Goal: Find specific page/section: Find specific page/section

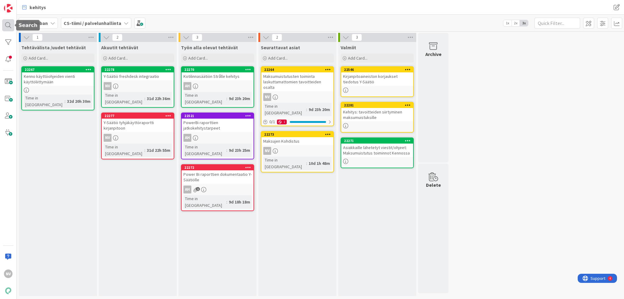
click at [12, 25] on div at bounding box center [8, 25] width 12 height 12
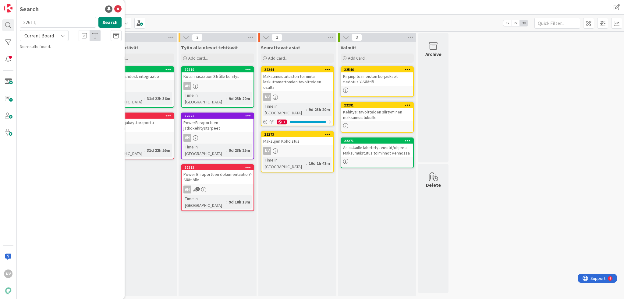
drag, startPoint x: 40, startPoint y: 22, endPoint x: 0, endPoint y: 17, distance: 40.5
click at [0, 17] on div "NV Search 22611, Search Current Board No results found." at bounding box center [8, 149] width 17 height 299
type input "22528"
click at [49, 28] on div "22528 Search" at bounding box center [70, 23] width 109 height 13
click at [53, 34] on span "Current Board" at bounding box center [39, 35] width 32 height 9
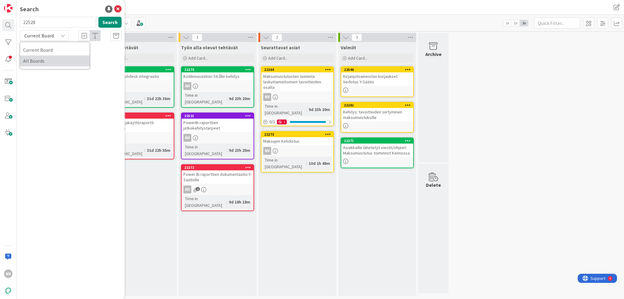
click at [50, 62] on span "All Boards" at bounding box center [54, 60] width 63 height 9
click at [55, 54] on span "Velkaerittelyn muutokset" at bounding box center [66, 53] width 46 height 5
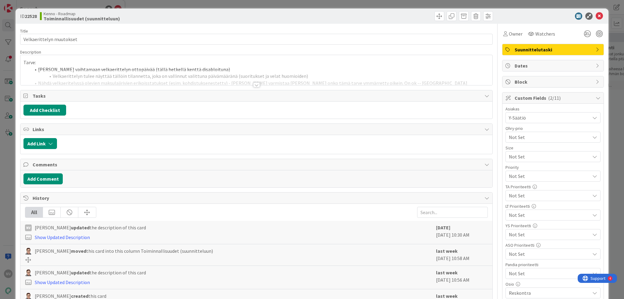
click at [254, 84] on div at bounding box center [256, 85] width 7 height 5
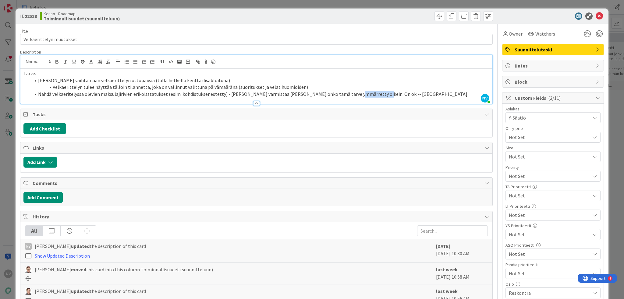
drag, startPoint x: 339, startPoint y: 91, endPoint x: 386, endPoint y: 96, distance: 47.2
click at [386, 96] on li "Nähdä velkaeritelyssä olevien maksulajirivien erikoisstatukset (esim. kohdistuk…" at bounding box center [260, 94] width 458 height 7
click at [595, 16] on icon at bounding box center [598, 15] width 7 height 7
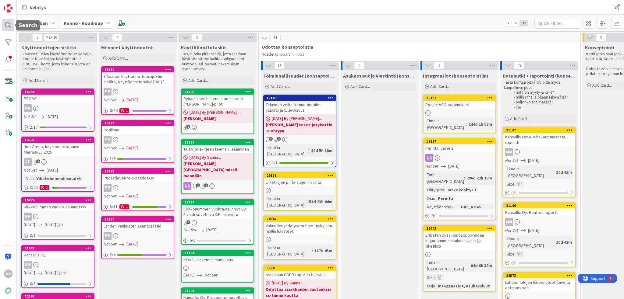
click at [9, 25] on div at bounding box center [8, 25] width 12 height 12
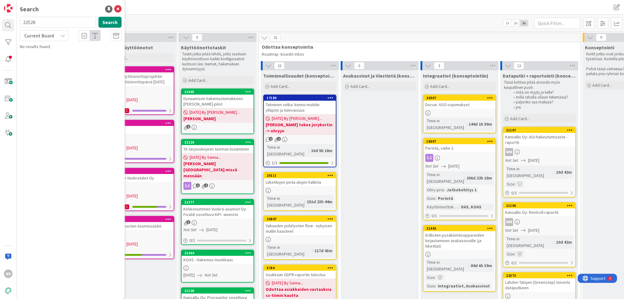
drag, startPoint x: 43, startPoint y: 22, endPoint x: 16, endPoint y: 20, distance: 27.8
click at [16, 20] on div "NV Search 22528 Search Current Board No results found." at bounding box center [8, 149] width 17 height 299
type input "11538"
click at [60, 35] on div "Current Board" at bounding box center [44, 35] width 49 height 11
click at [58, 61] on span "All Boards" at bounding box center [54, 60] width 63 height 9
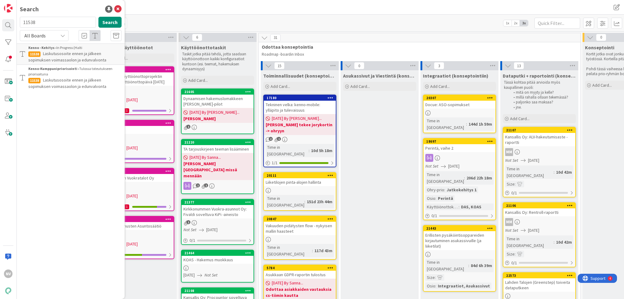
click at [69, 58] on span "Laskutusosoite ennen ja jälkeen sopimuksen voimassaolon ja edunvalvonta" at bounding box center [67, 57] width 78 height 12
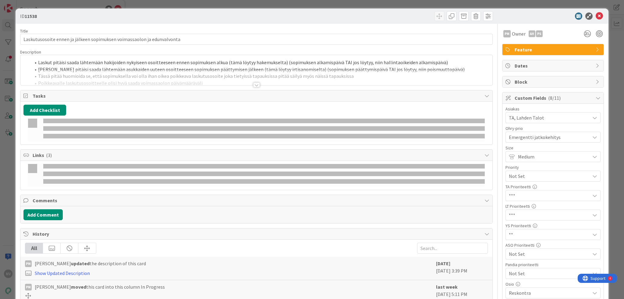
click at [254, 85] on div at bounding box center [256, 85] width 7 height 5
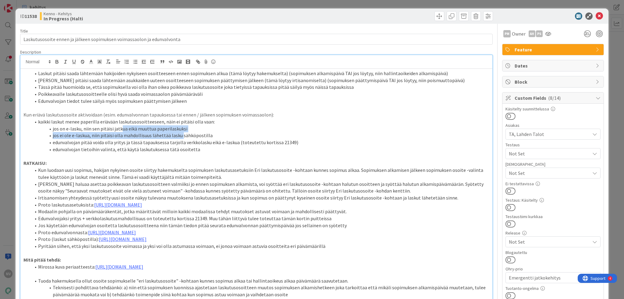
drag, startPoint x: 121, startPoint y: 129, endPoint x: 180, endPoint y: 134, distance: 59.9
click at [180, 134] on ol "kaikki laskut menee paperilla eriävään laskutusosoitteeseen, näin ei pitäisi ol…" at bounding box center [256, 135] width 466 height 35
drag, startPoint x: 190, startPoint y: 127, endPoint x: 178, endPoint y: 125, distance: 12.3
click at [178, 125] on li "jos on e-lasku, niin sen pitäisi jatkua eikä muuttua paperilaskuksi" at bounding box center [260, 128] width 458 height 7
drag, startPoint x: 186, startPoint y: 128, endPoint x: 63, endPoint y: 128, distance: 123.0
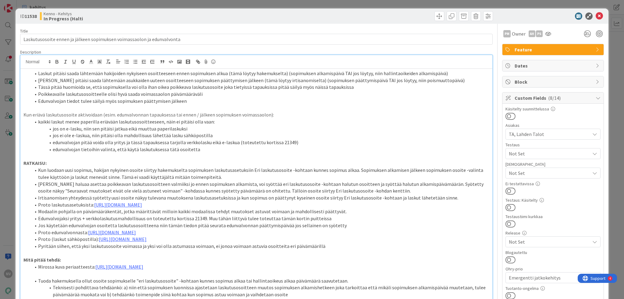
click at [64, 128] on li "jos on e-lasku, niin sen pitäisi jatkua eikä muuttua paperilaskuksi" at bounding box center [260, 128] width 458 height 7
drag, startPoint x: 53, startPoint y: 130, endPoint x: 186, endPoint y: 129, distance: 133.4
click at [186, 129] on li "jos on e-lasku, niin sen pitäisi jatkua eikä muuttua paperilaskuksi" at bounding box center [260, 128] width 458 height 7
click at [80, 130] on li "jos on e-lasku, niin sen pitäisi jatkua eikä muuttua paperilaskuksi" at bounding box center [260, 128] width 458 height 7
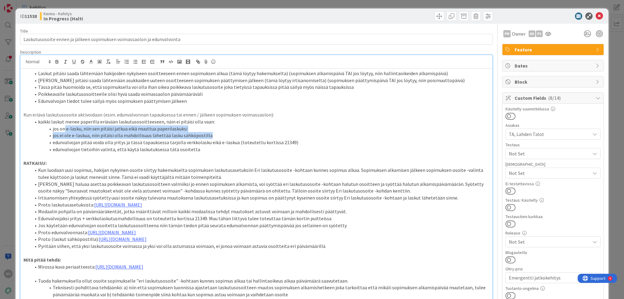
drag, startPoint x: 64, startPoint y: 127, endPoint x: 206, endPoint y: 137, distance: 142.3
click at [206, 137] on ol "kaikki laskut menee paperilla eriävään laskutusosoitteeseen, näin ei pitäisi ol…" at bounding box center [256, 135] width 466 height 35
click at [192, 159] on div "Laskut pitäisi saada lähtemään hakijoiden nykyiseen osoitteeseen ennen sopimuks…" at bounding box center [256, 249] width 472 height 360
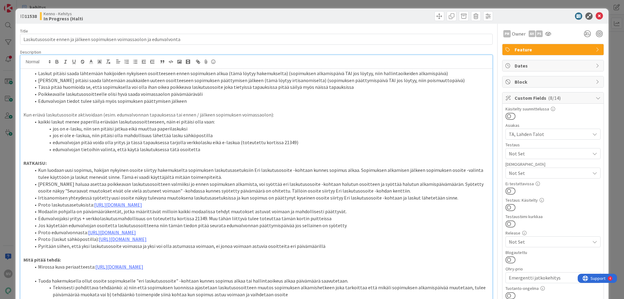
click at [86, 136] on li "jos ei ole e-laskua, niin pitäisi olla mahdollisuus lähettää lasku sähköpostilla" at bounding box center [260, 135] width 458 height 7
click at [595, 13] on icon at bounding box center [598, 15] width 7 height 7
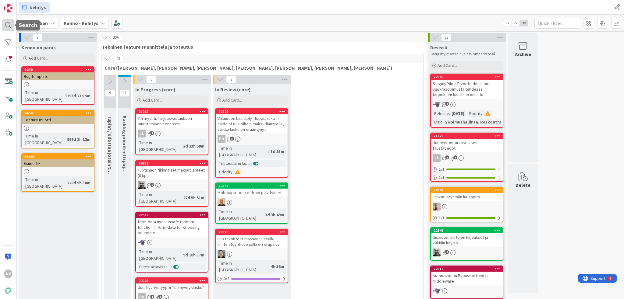
click at [11, 25] on div at bounding box center [8, 25] width 12 height 12
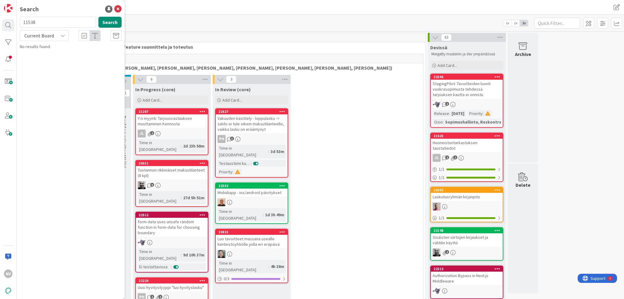
click at [54, 24] on input "11538" at bounding box center [58, 22] width 76 height 11
type input "1"
click at [60, 33] on div "Current Board" at bounding box center [44, 35] width 49 height 11
click at [53, 59] on span "All Boards" at bounding box center [54, 60] width 63 height 9
click at [58, 19] on input "Laskutus 2.0" at bounding box center [58, 22] width 76 height 11
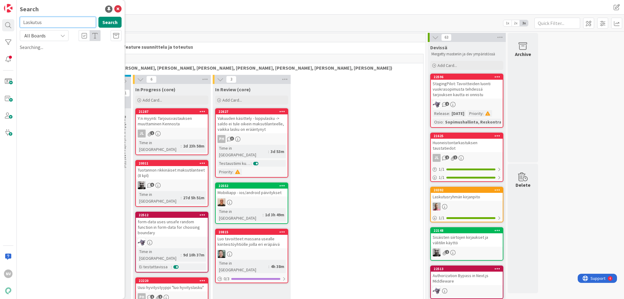
type input "Laskutus"
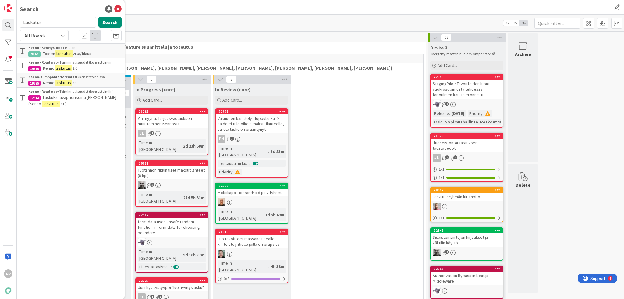
click at [80, 66] on p "Kenno laskutus 2.0" at bounding box center [74, 68] width 93 height 6
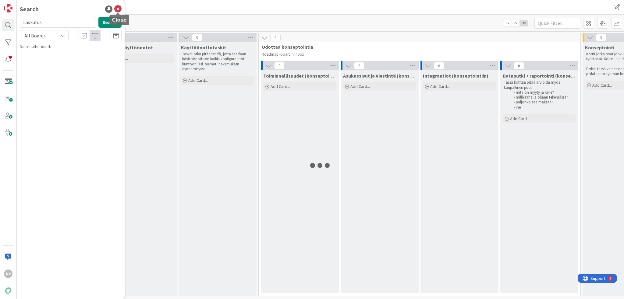
click at [120, 9] on icon at bounding box center [117, 8] width 7 height 7
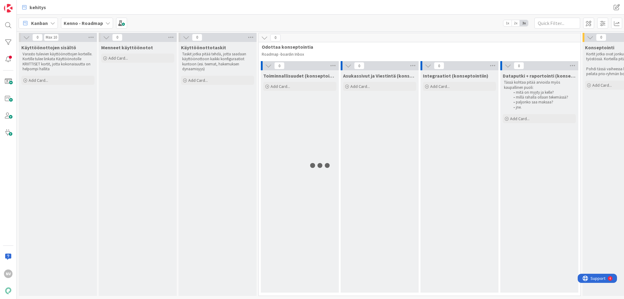
click at [97, 25] on b "Kenno - Roadmap" at bounding box center [83, 23] width 39 height 6
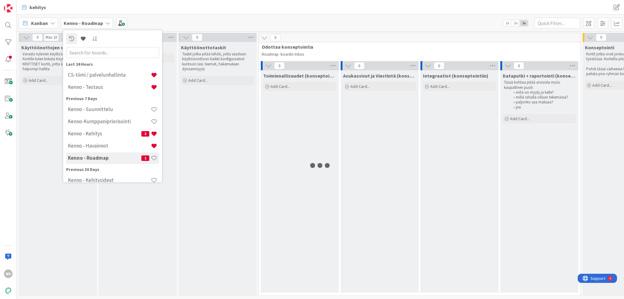
click at [100, 159] on h4 "Kenno - Roadmap" at bounding box center [104, 158] width 73 height 6
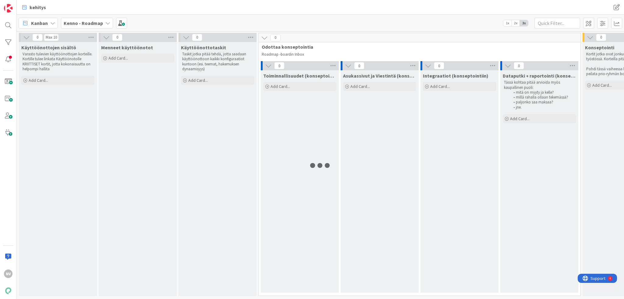
click at [300, 12] on div "kehitys" at bounding box center [173, 7] width 309 height 11
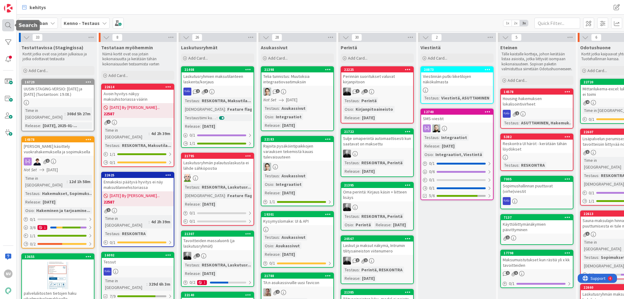
click at [6, 27] on div at bounding box center [8, 25] width 12 height 12
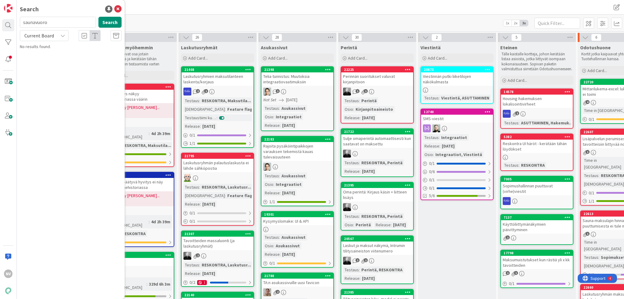
type input "saunavuoro"
click at [65, 37] on icon at bounding box center [62, 35] width 5 height 5
click at [56, 60] on span "All Boards" at bounding box center [54, 60] width 63 height 9
click at [109, 22] on button "Search" at bounding box center [109, 22] width 23 height 11
click at [118, 7] on icon at bounding box center [117, 8] width 7 height 7
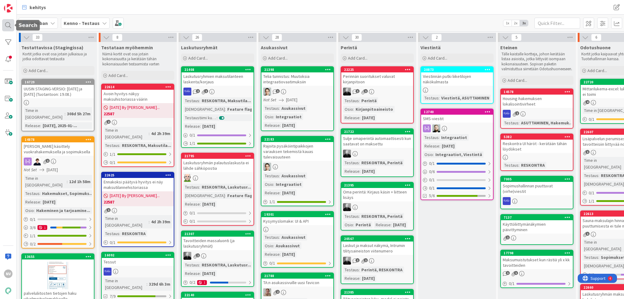
click at [11, 28] on div at bounding box center [8, 25] width 12 height 12
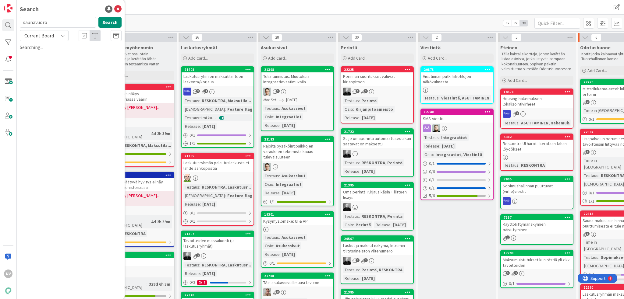
click at [60, 36] on icon at bounding box center [62, 35] width 5 height 5
click at [55, 63] on span "All Boards" at bounding box center [54, 60] width 63 height 9
click at [108, 22] on button "Search" at bounding box center [109, 22] width 23 height 11
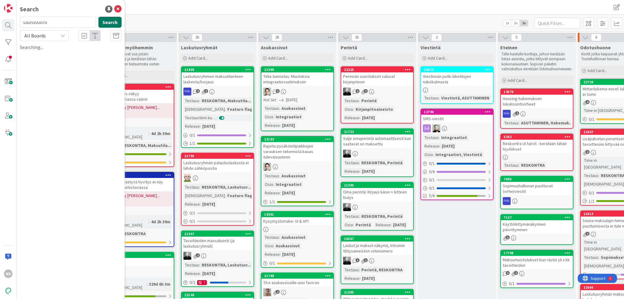
click at [108, 22] on button "Search" at bounding box center [109, 22] width 23 height 11
click at [117, 8] on icon at bounding box center [117, 8] width 7 height 7
